Goal: Navigation & Orientation: Find specific page/section

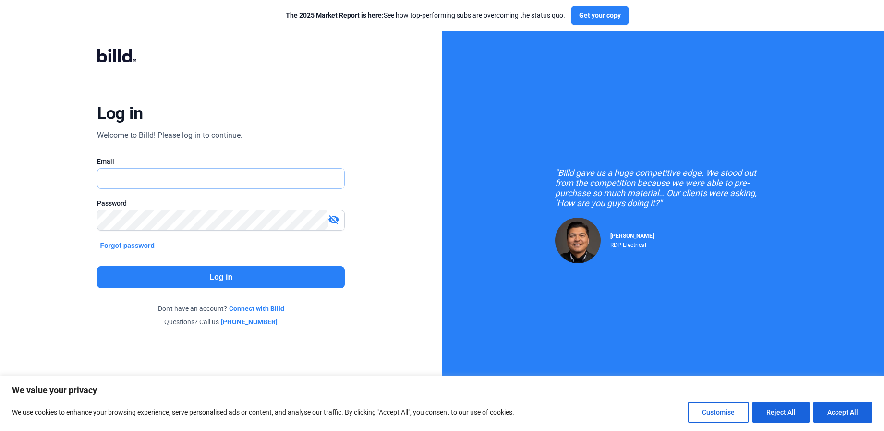
type input "[EMAIL_ADDRESS][DOMAIN_NAME]"
click at [232, 275] on button "Log in" at bounding box center [221, 277] width 248 height 22
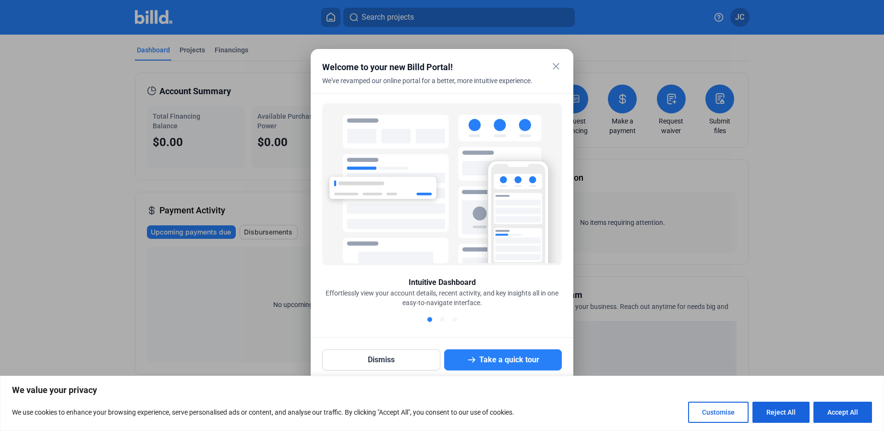
click at [554, 66] on mat-icon "close" at bounding box center [556, 66] width 12 height 12
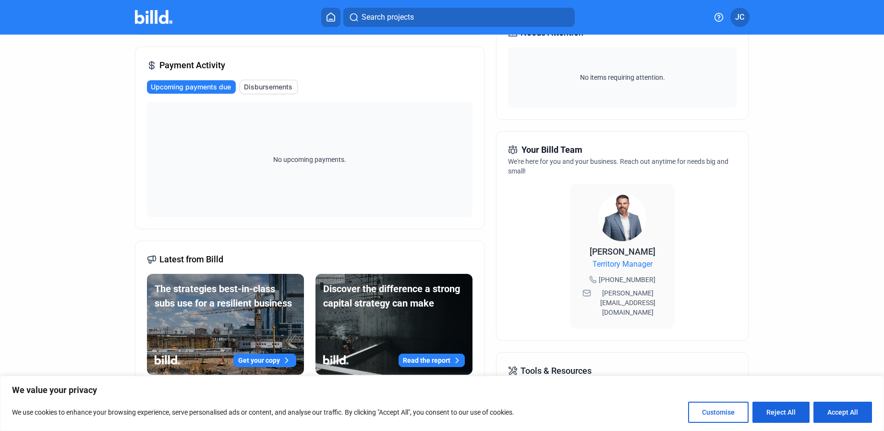
scroll to position [144, 0]
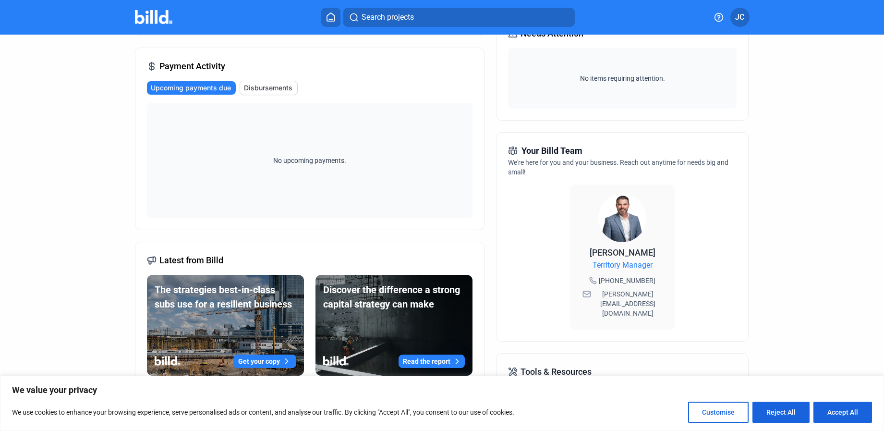
click at [625, 291] on span "[PERSON_NAME][EMAIL_ADDRESS][DOMAIN_NAME]" at bounding box center [627, 303] width 69 height 29
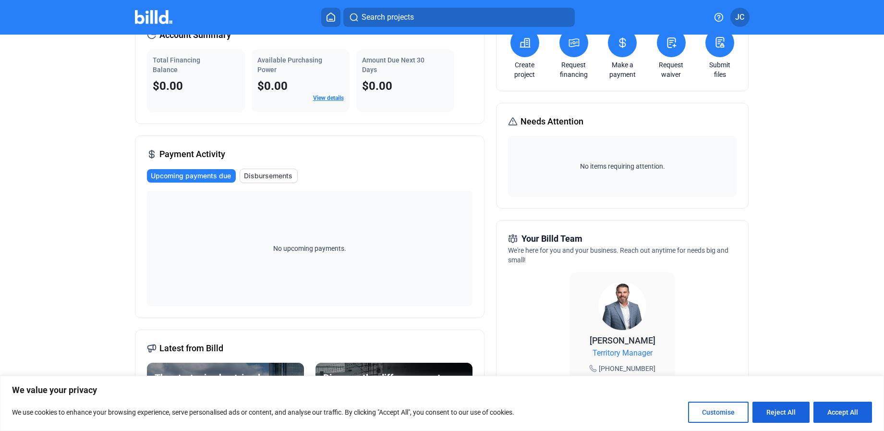
scroll to position [0, 0]
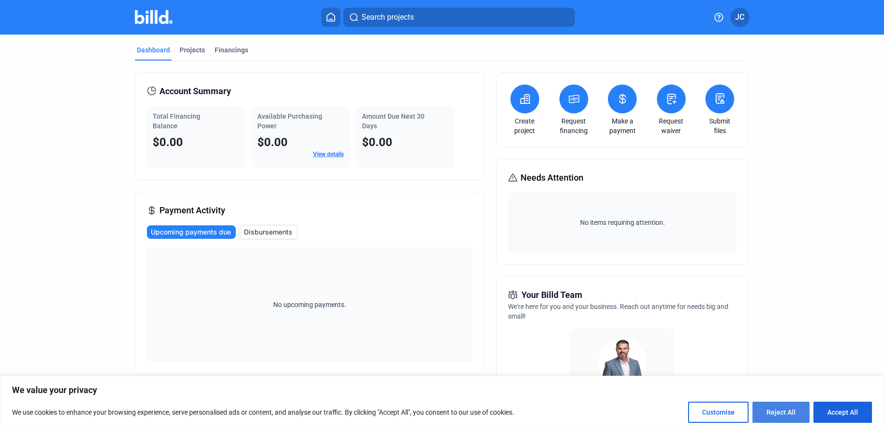
click at [795, 414] on button "Reject All" at bounding box center [780, 411] width 57 height 21
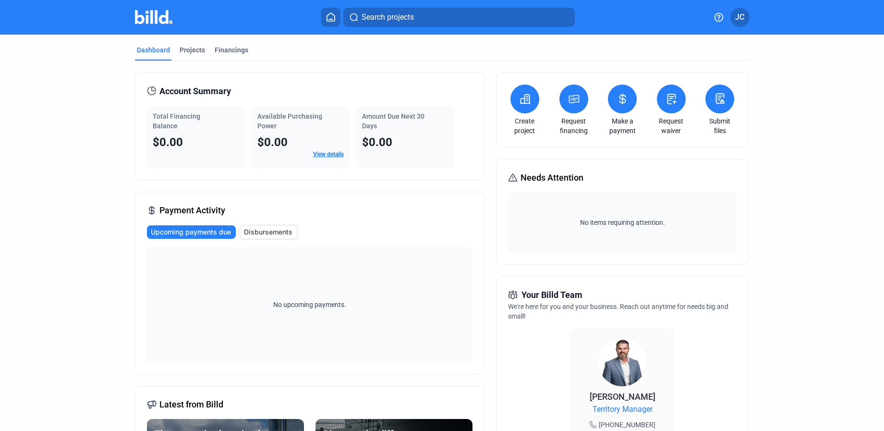
click at [718, 18] on icon at bounding box center [719, 17] width 10 height 10
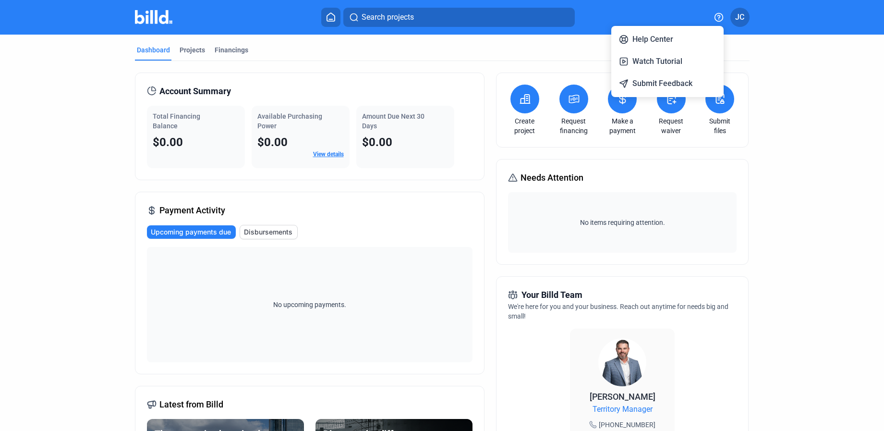
click at [791, 89] on div at bounding box center [442, 215] width 884 height 431
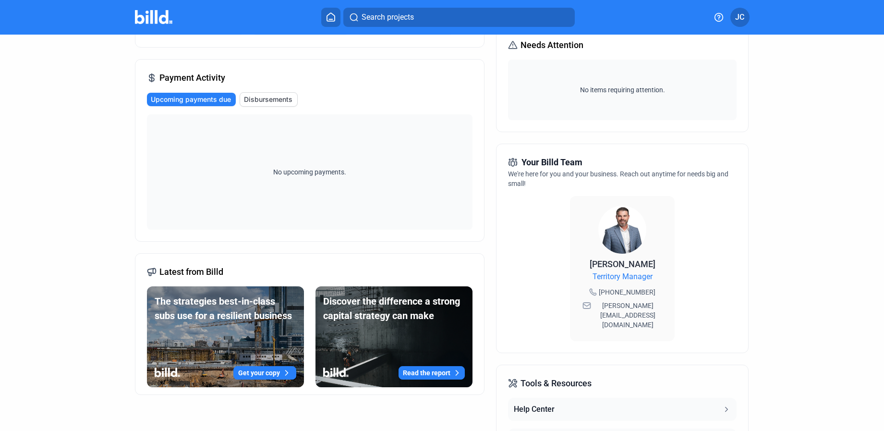
scroll to position [192, 0]
